Goal: Task Accomplishment & Management: Use online tool/utility

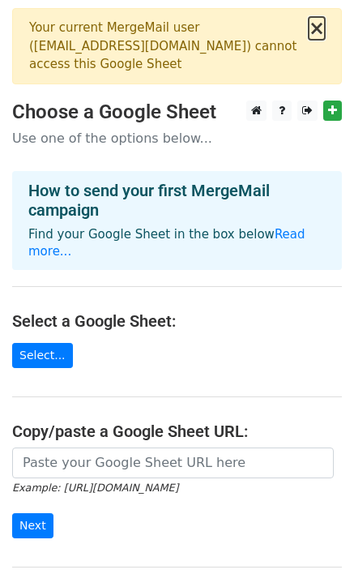
click at [319, 31] on button "×" at bounding box center [317, 28] width 16 height 19
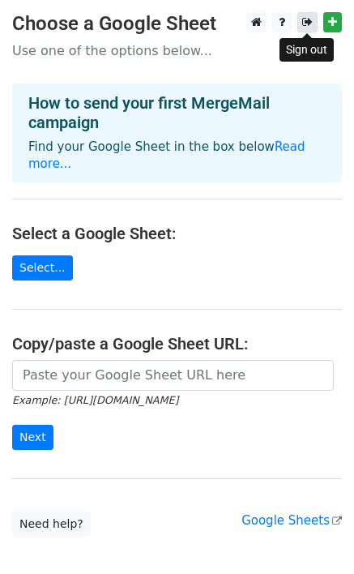
click at [307, 24] on icon at bounding box center [307, 21] width 11 height 11
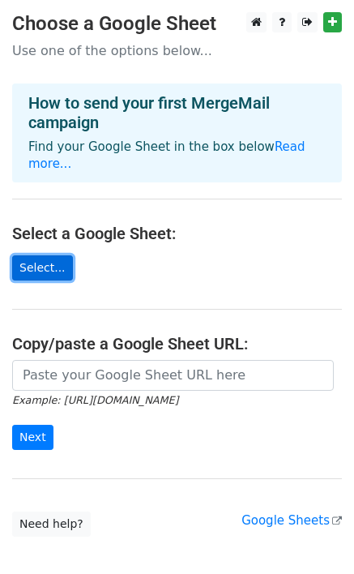
click at [42, 255] on link "Select..." at bounding box center [42, 267] width 61 height 25
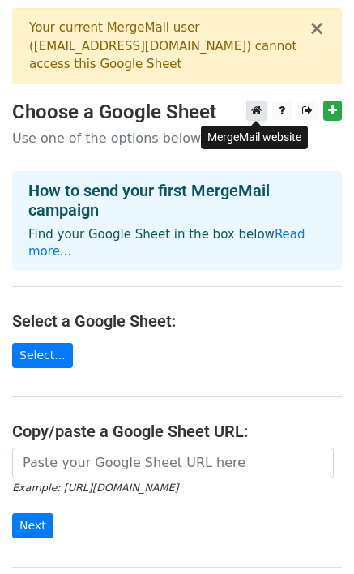
click at [259, 111] on icon at bounding box center [256, 110] width 11 height 11
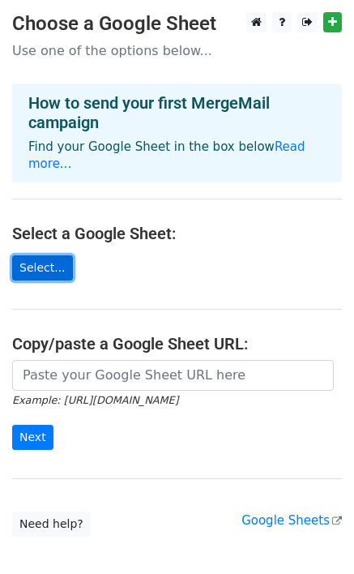
click at [48, 255] on link "Select..." at bounding box center [42, 267] width 61 height 25
click at [31, 255] on link "Select..." at bounding box center [42, 267] width 61 height 25
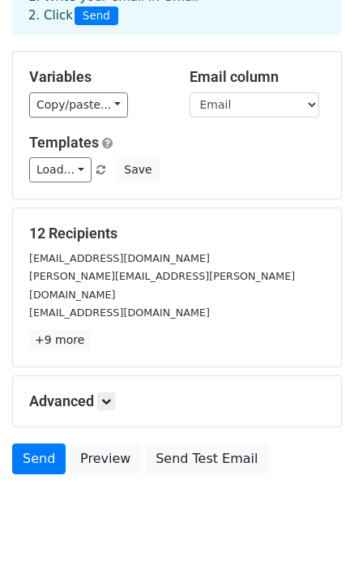
scroll to position [121, 0]
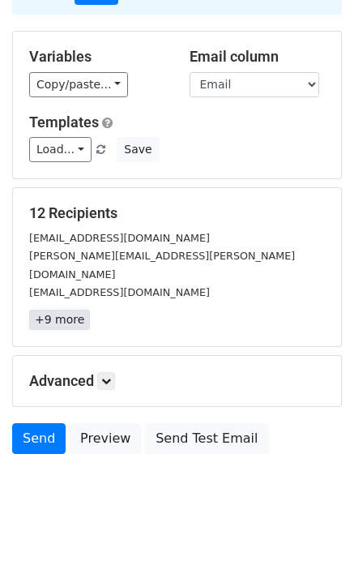
click at [45, 310] on link "+9 more" at bounding box center [59, 320] width 61 height 20
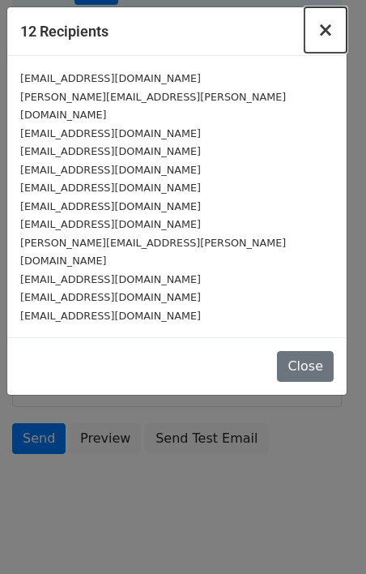
click at [324, 32] on span "×" at bounding box center [326, 30] width 16 height 23
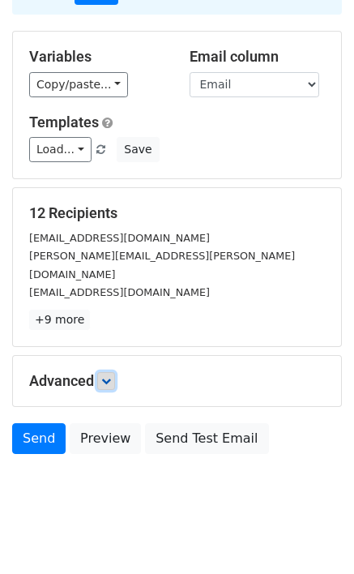
click at [109, 376] on icon at bounding box center [106, 381] width 10 height 10
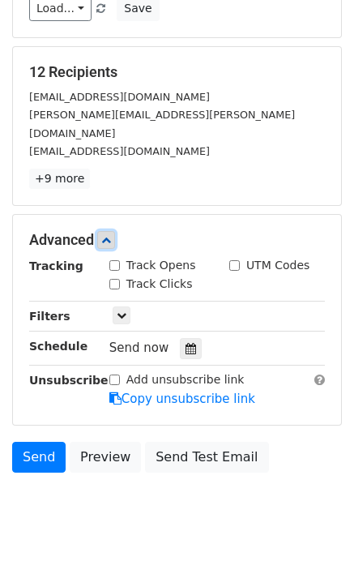
scroll to position [263, 0]
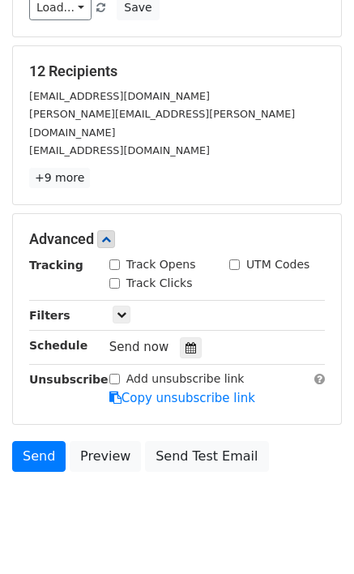
drag, startPoint x: 114, startPoint y: 248, endPoint x: 113, endPoint y: 256, distance: 8.1
click at [113, 259] on input "Track Opens" at bounding box center [114, 264] width 11 height 11
checkbox input "true"
click at [113, 278] on input "Track Clicks" at bounding box center [114, 283] width 11 height 11
checkbox input "true"
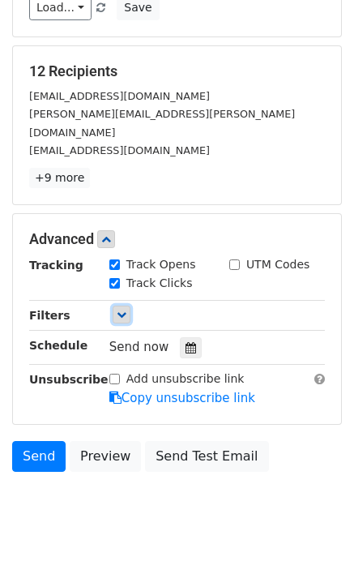
click at [118, 310] on icon at bounding box center [122, 315] width 10 height 10
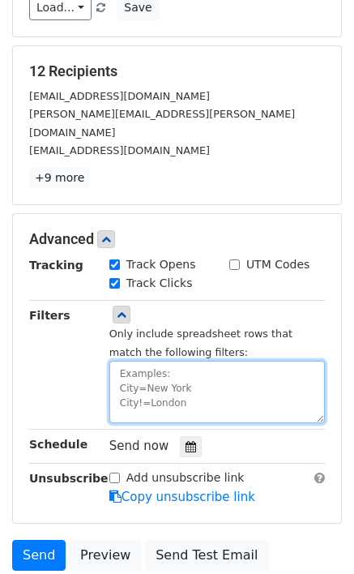
click at [138, 361] on textarea at bounding box center [217, 392] width 216 height 62
type textarea "f"
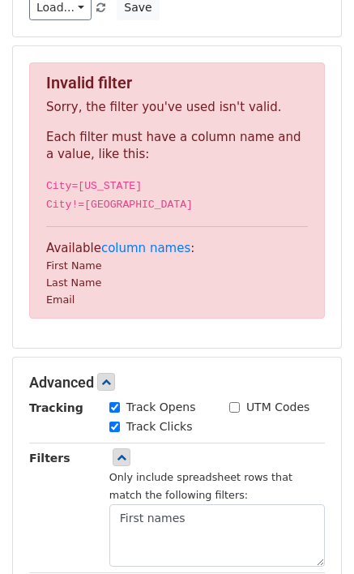
click at [76, 255] on p "Available column names : First Name Last Name Email" at bounding box center [177, 274] width 262 height 68
click at [122, 244] on link "column names" at bounding box center [145, 248] width 89 height 15
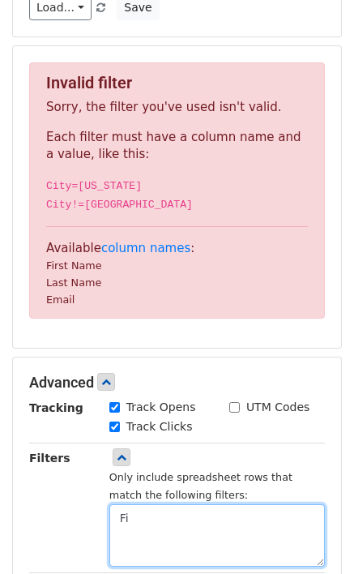
type textarea "F"
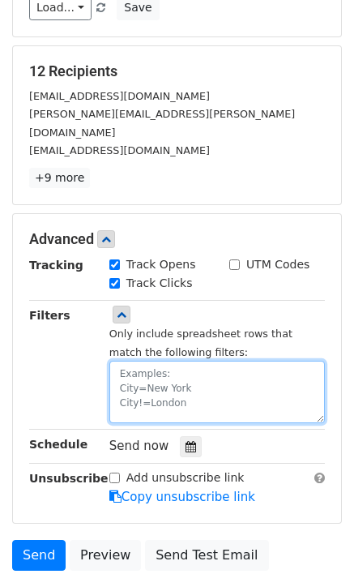
paste textarea "First Name"
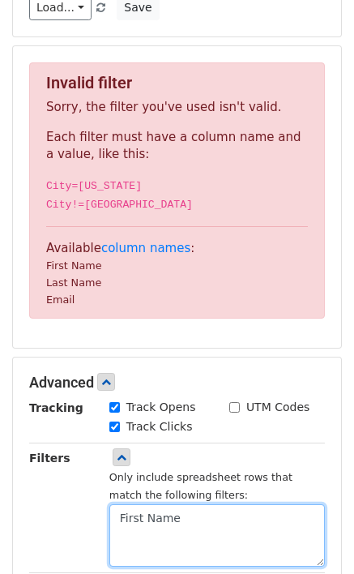
paste textarea "Last Name"
click at [176, 521] on textarea "First NameLast Name" at bounding box center [217, 535] width 216 height 62
click at [221, 535] on textarea "First Name Last Name" at bounding box center [217, 535] width 216 height 62
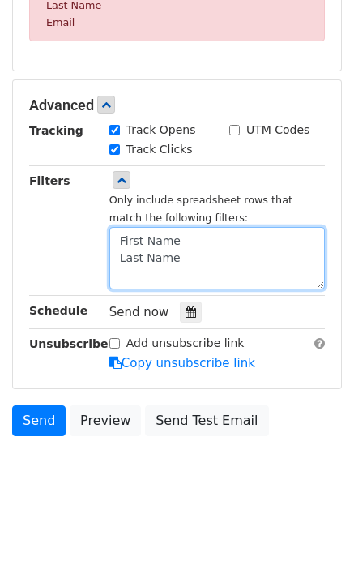
scroll to position [542, 0]
type textarea "First Name Last Name"
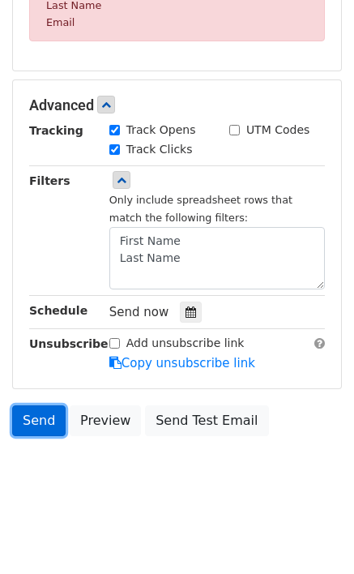
click at [50, 418] on link "Send" at bounding box center [39, 420] width 54 height 31
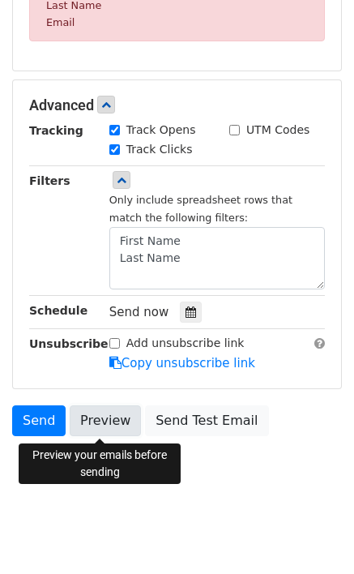
click at [119, 421] on link "Preview" at bounding box center [105, 420] width 71 height 31
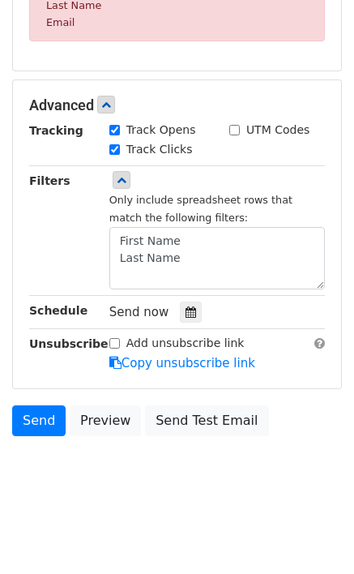
click at [41, 425] on link "Send" at bounding box center [39, 420] width 54 height 31
click at [118, 177] on icon at bounding box center [122, 180] width 10 height 10
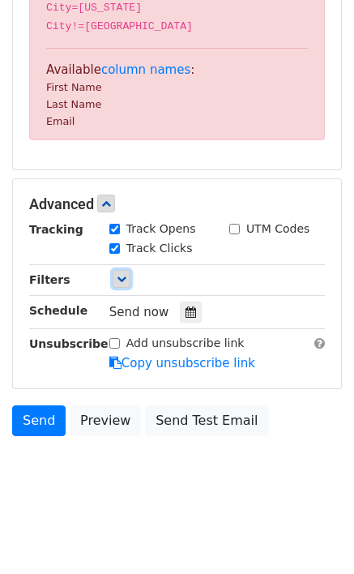
scroll to position [443, 0]
click at [85, 87] on small "First Name" at bounding box center [74, 87] width 56 height 12
click at [78, 104] on small "Last Name" at bounding box center [73, 104] width 55 height 12
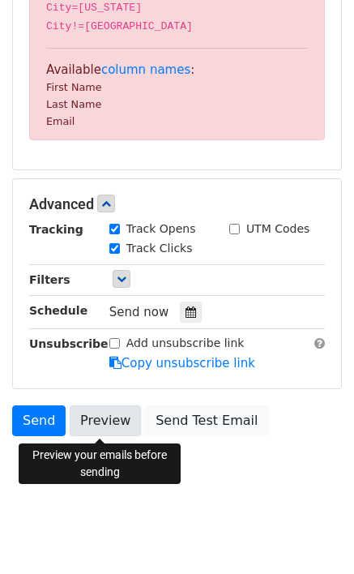
click at [105, 420] on link "Preview" at bounding box center [105, 420] width 71 height 31
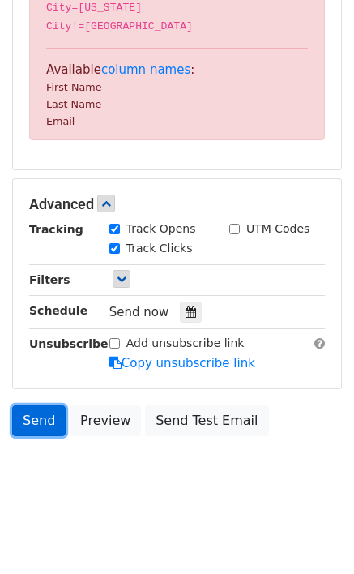
click at [32, 419] on link "Send" at bounding box center [39, 420] width 54 height 31
